Goal: Check status: Check status

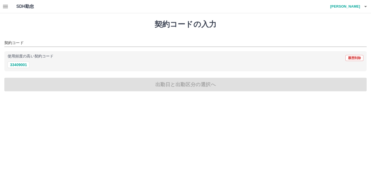
click at [5, 7] on icon "button" at bounding box center [5, 6] width 5 height 3
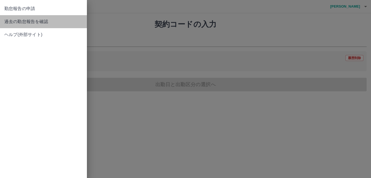
click at [19, 22] on span "過去の勤怠報告を確認" at bounding box center [43, 21] width 78 height 7
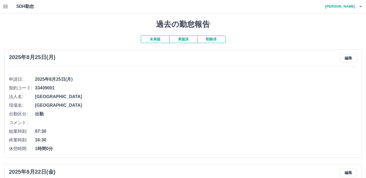
click at [183, 38] on button "承認済" at bounding box center [183, 40] width 28 height 8
click at [162, 40] on button "未承認" at bounding box center [155, 40] width 28 height 8
